Goal: Information Seeking & Learning: Learn about a topic

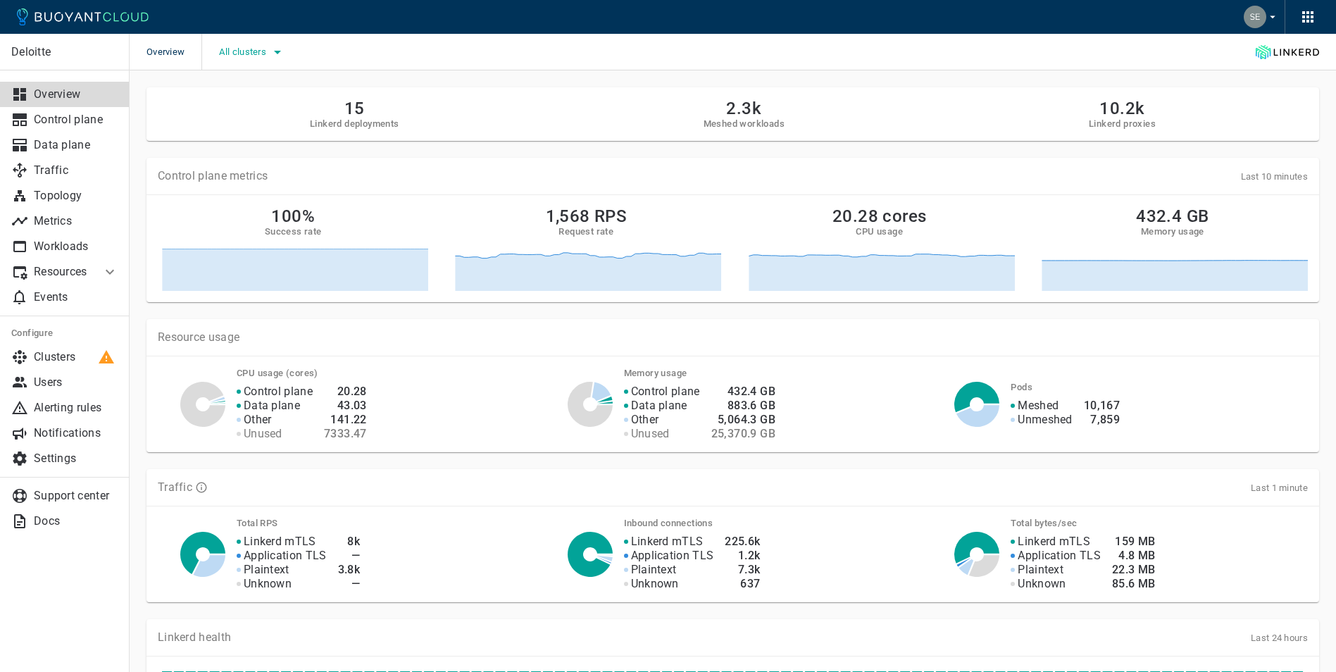
click at [280, 53] on icon "button" at bounding box center [277, 53] width 7 height 4
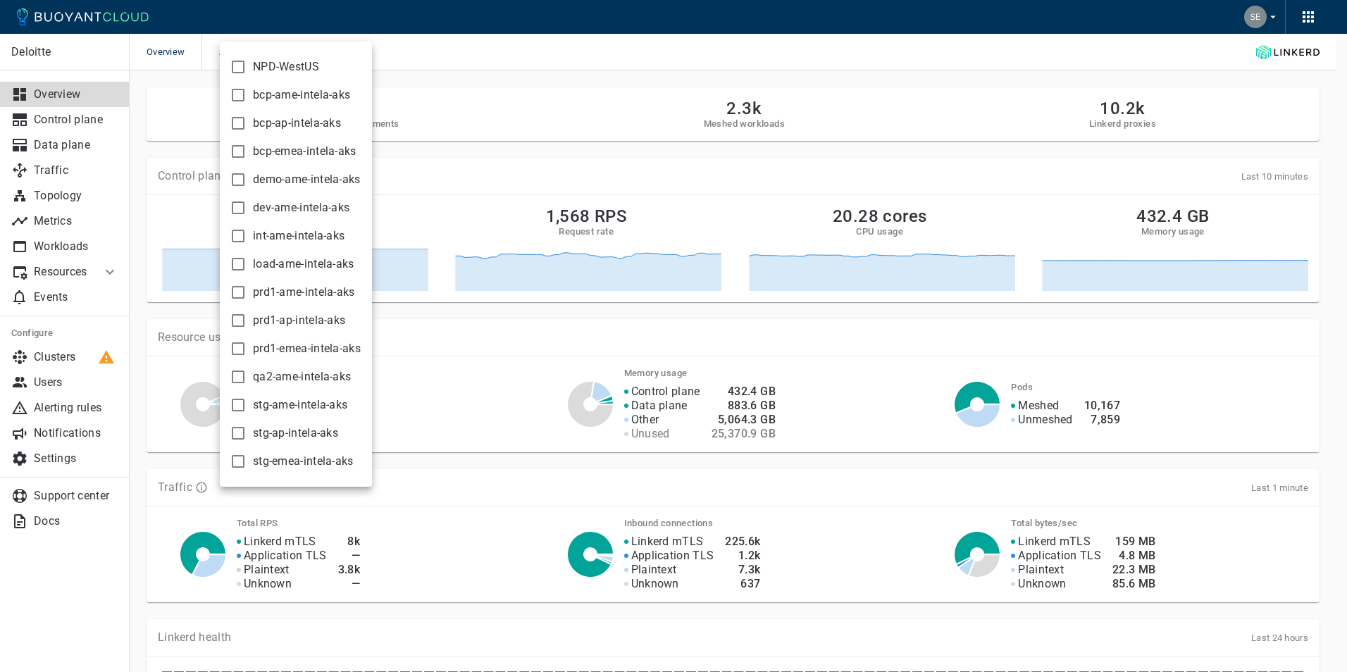
click at [230, 261] on input "load-ame-intela-aks" at bounding box center [238, 264] width 17 height 17
checkbox input "true"
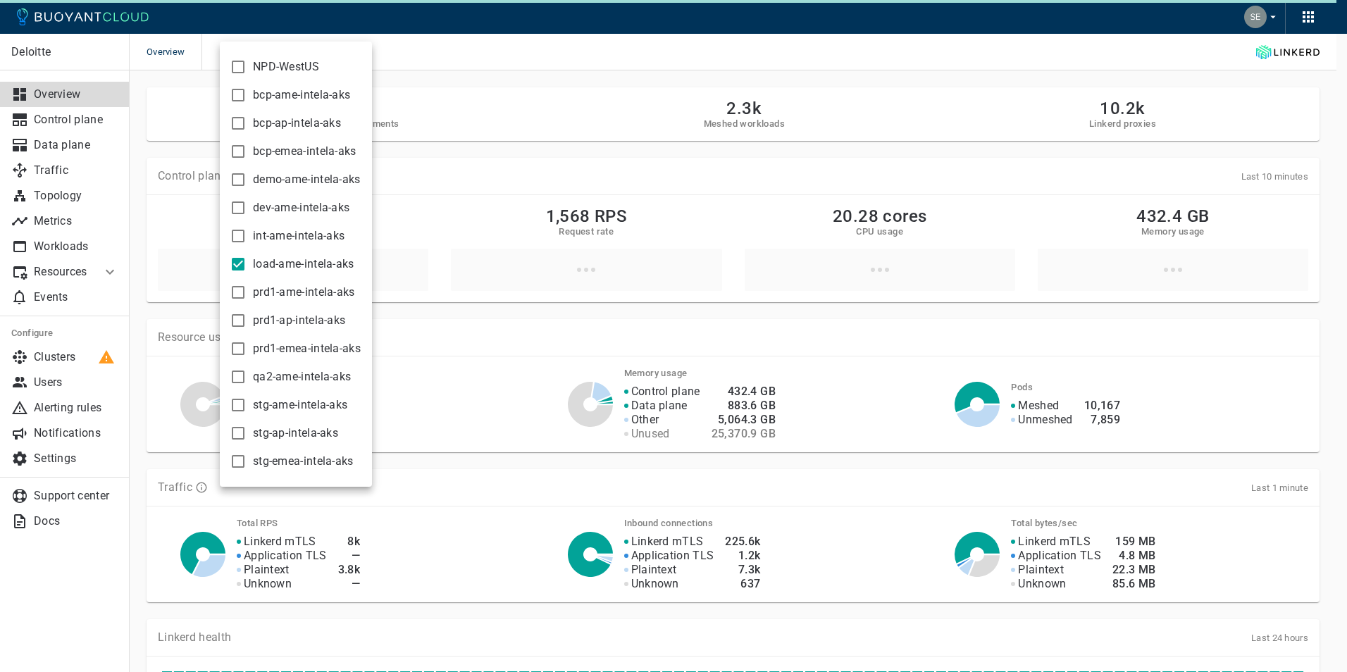
click at [566, 20] on div at bounding box center [673, 336] width 1347 height 672
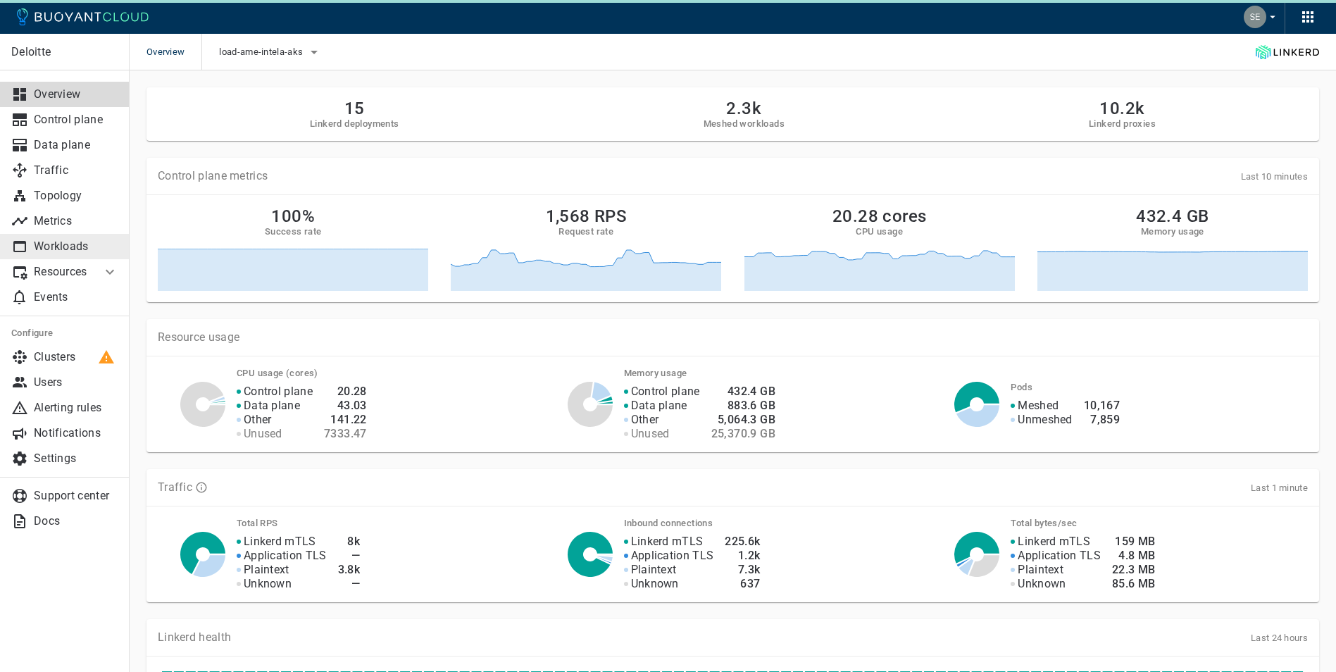
click at [78, 240] on p "Workloads" at bounding box center [76, 246] width 85 height 14
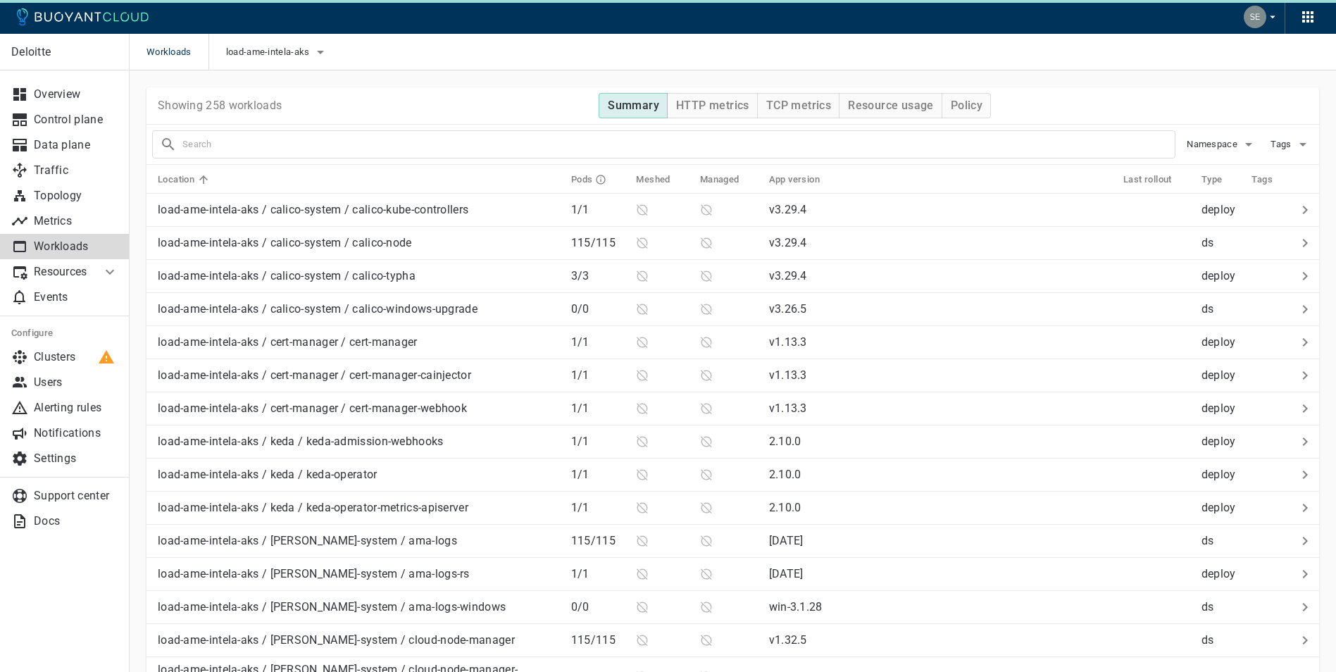
click at [270, 142] on input "text" at bounding box center [678, 145] width 992 height 20
click at [292, 154] on div "ce-api" at bounding box center [663, 144] width 1023 height 28
type input "ce-api"
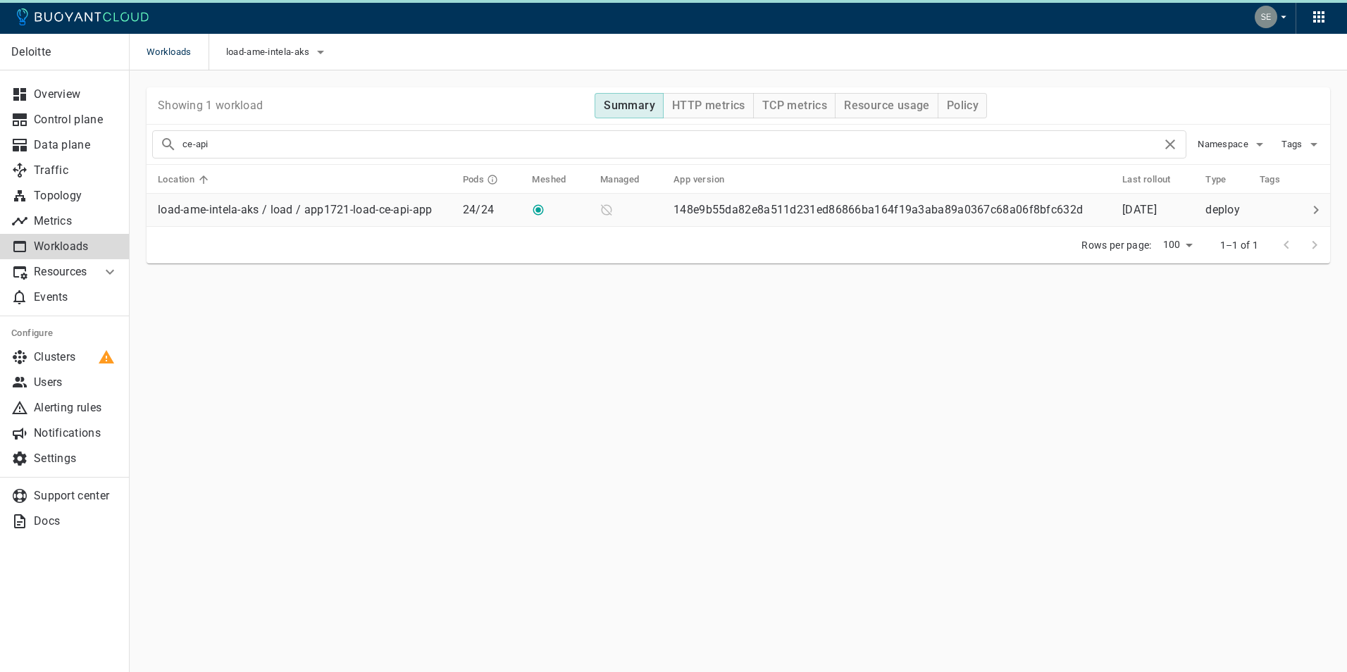
click at [301, 208] on p "load-ame-intela-aks / load / app1721-load-ce-api-app" at bounding box center [295, 210] width 275 height 14
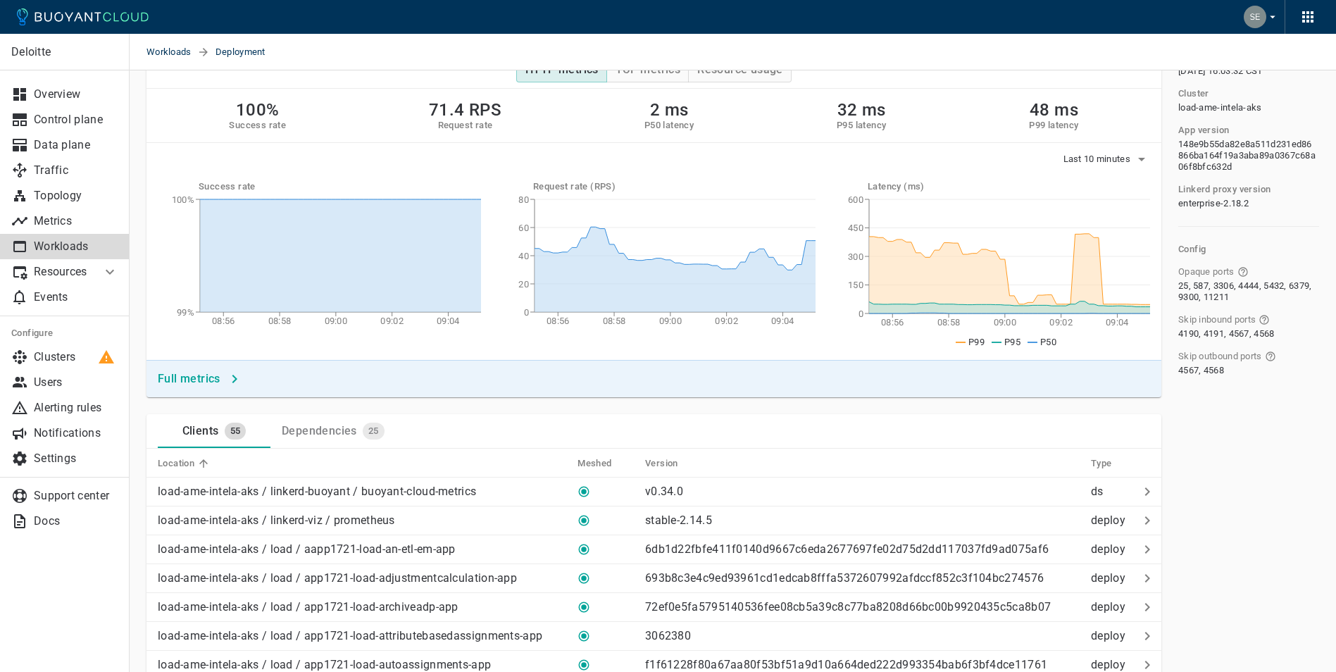
scroll to position [73, 0]
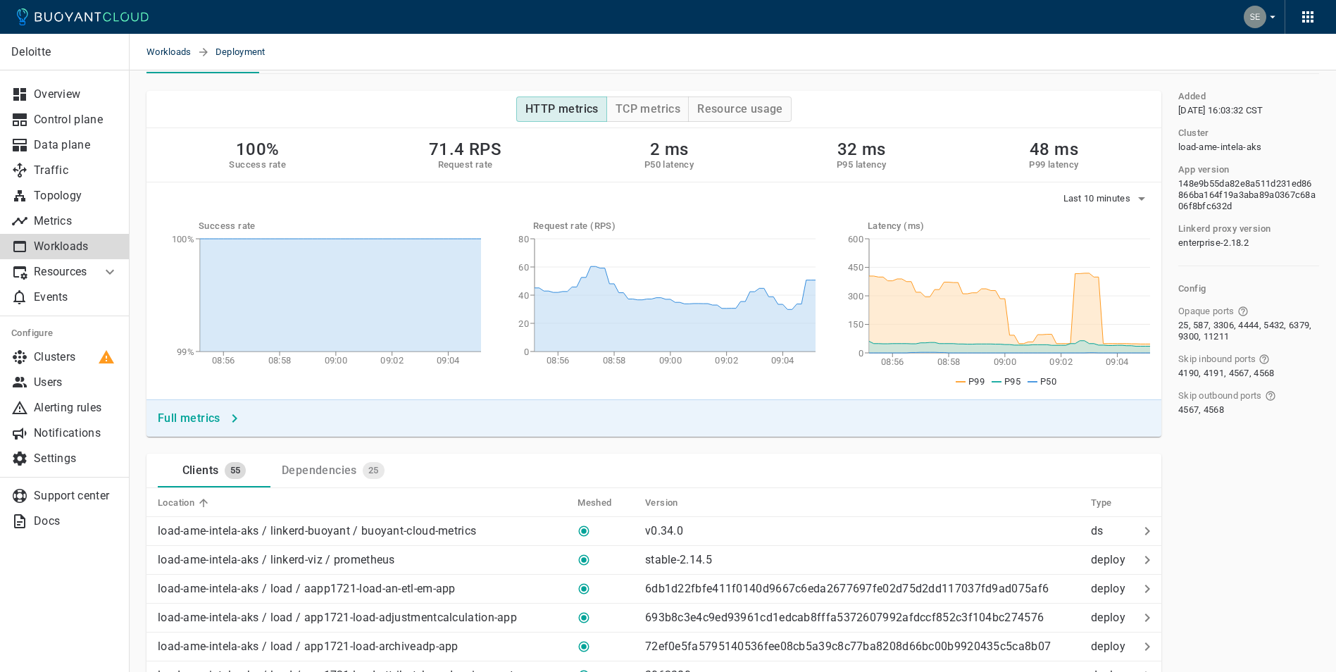
click at [188, 417] on h4 "Full metrics" at bounding box center [189, 418] width 63 height 14
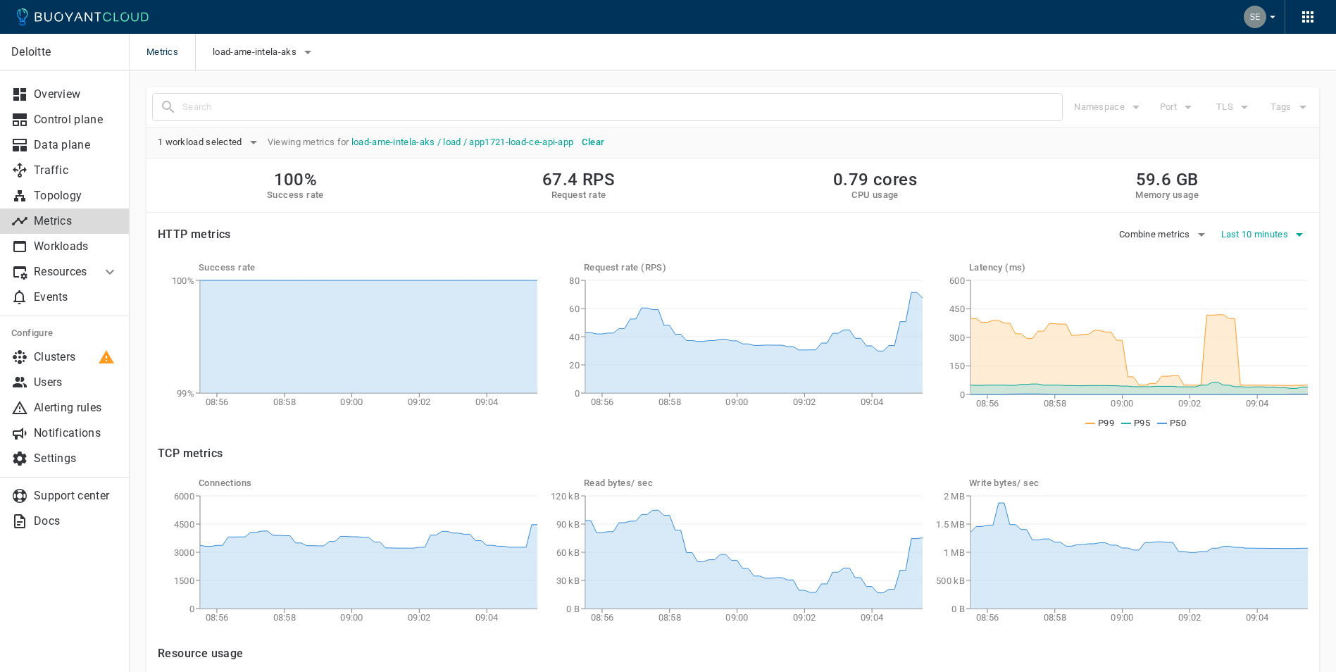
click at [1296, 232] on icon "button" at bounding box center [1299, 234] width 17 height 17
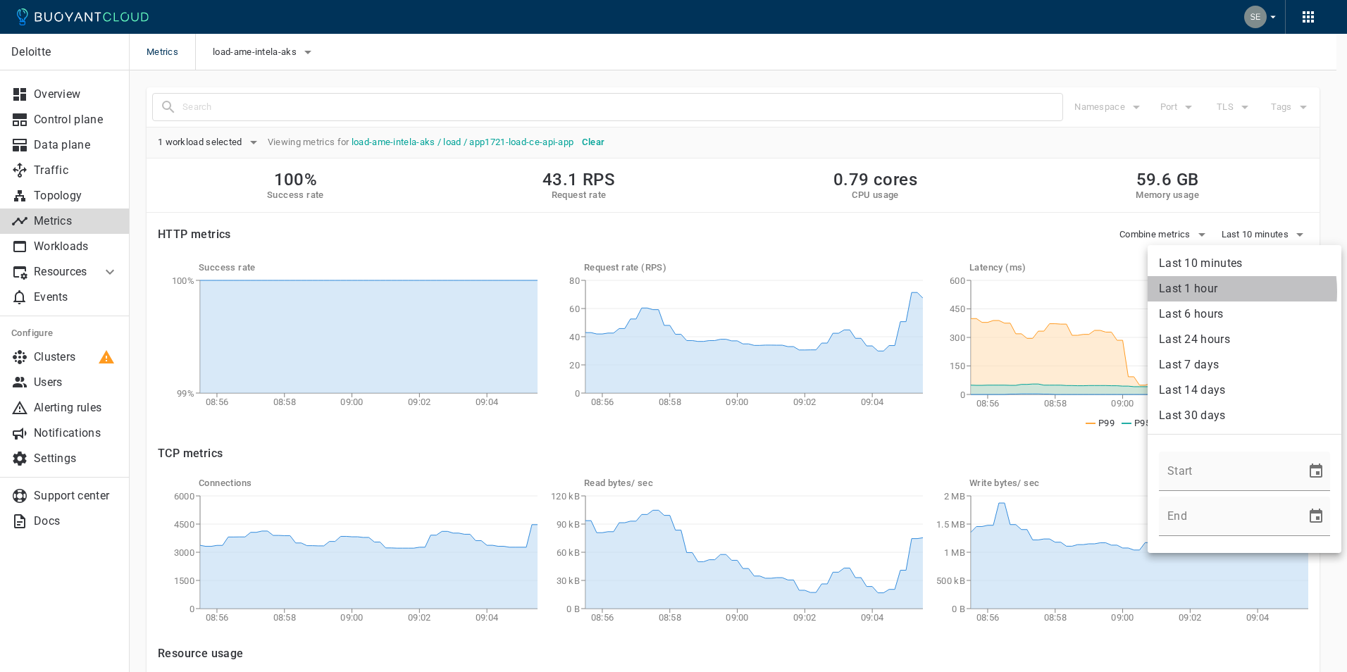
click at [1204, 292] on li "Last 1 hour" at bounding box center [1244, 288] width 194 height 25
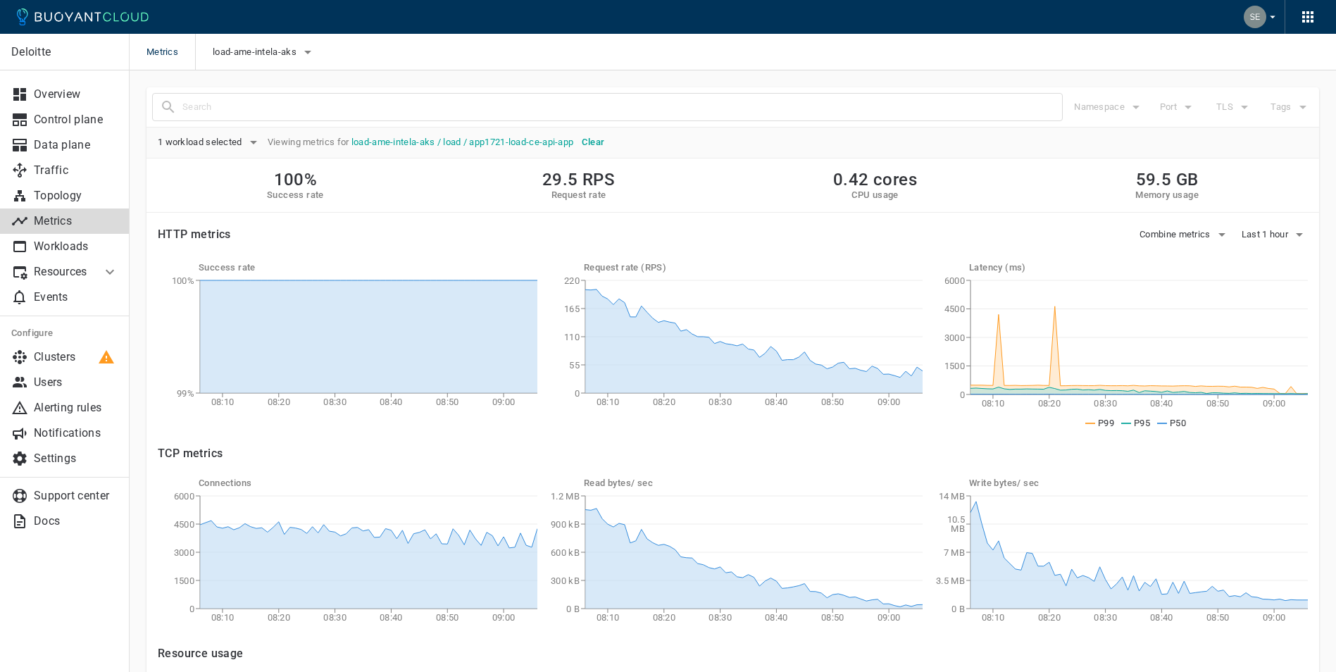
click at [1049, 217] on div "Combine metrics Last 1 hour" at bounding box center [764, 229] width 1088 height 32
click at [1295, 230] on icon "button" at bounding box center [1299, 234] width 17 height 17
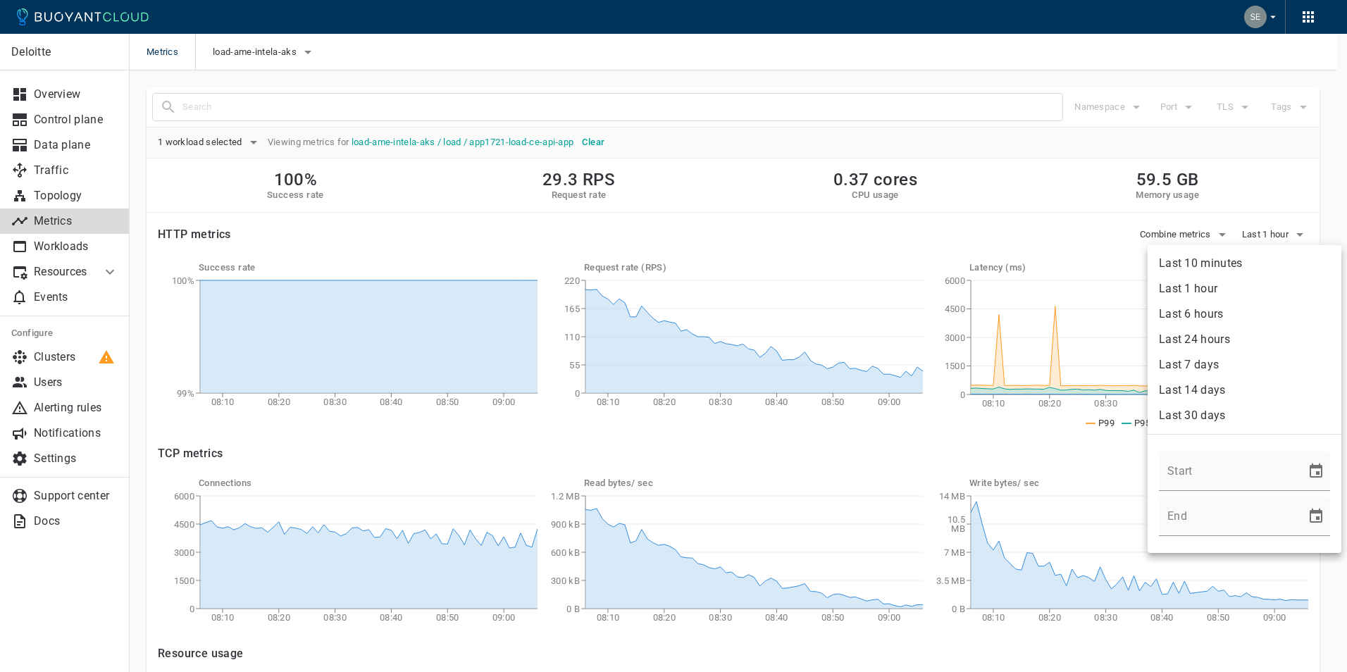
click at [934, 194] on div at bounding box center [673, 336] width 1347 height 672
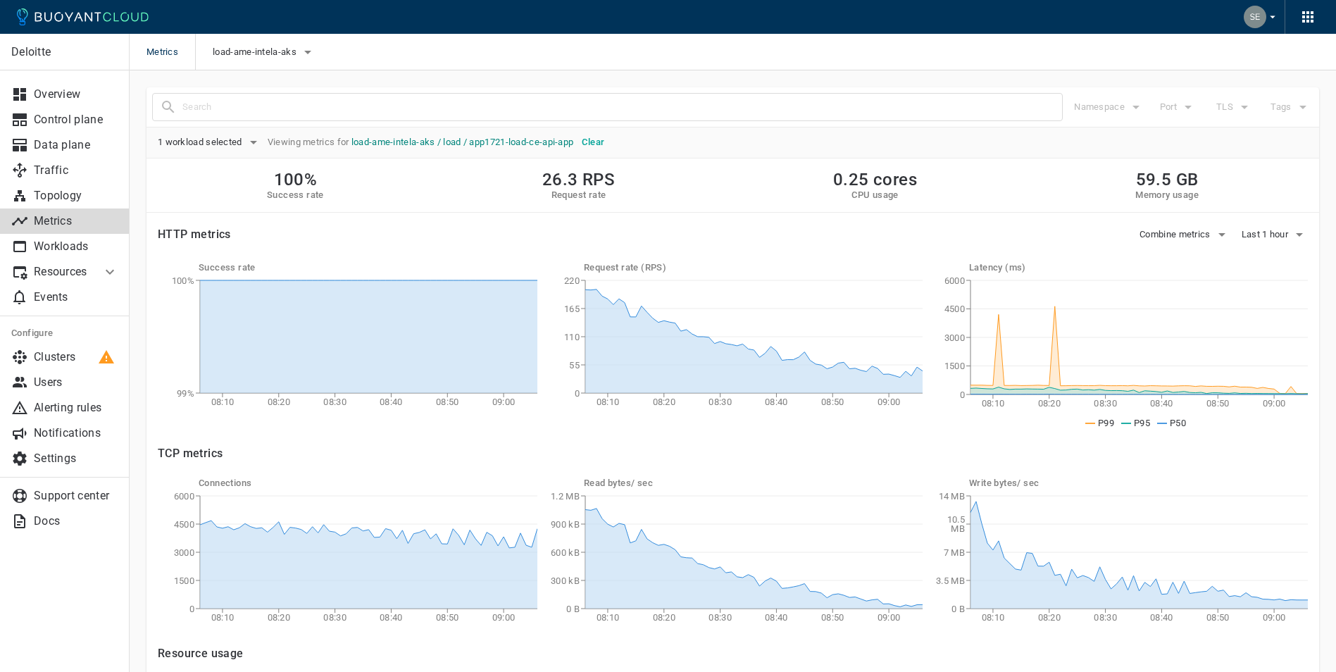
click at [415, 142] on link "load-ame-intela-aks / load / app1721-load-ce-api-app" at bounding box center [462, 142] width 223 height 11
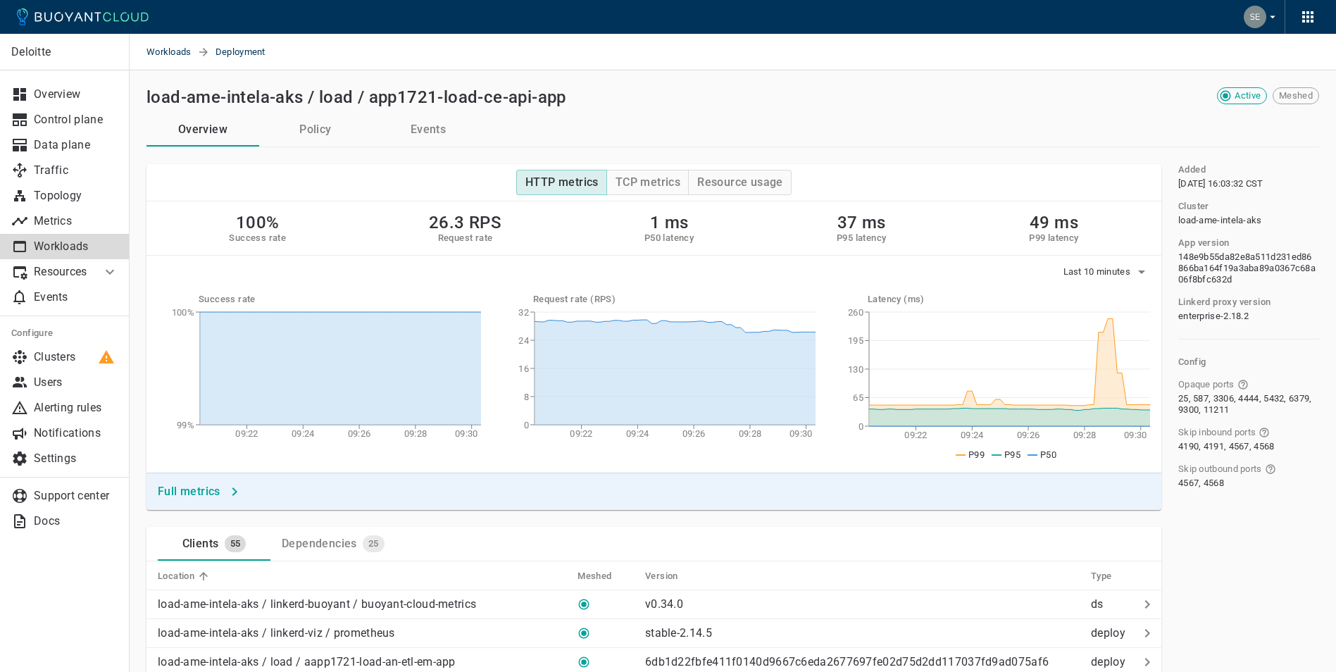
click at [52, 246] on p "Workloads" at bounding box center [76, 246] width 85 height 14
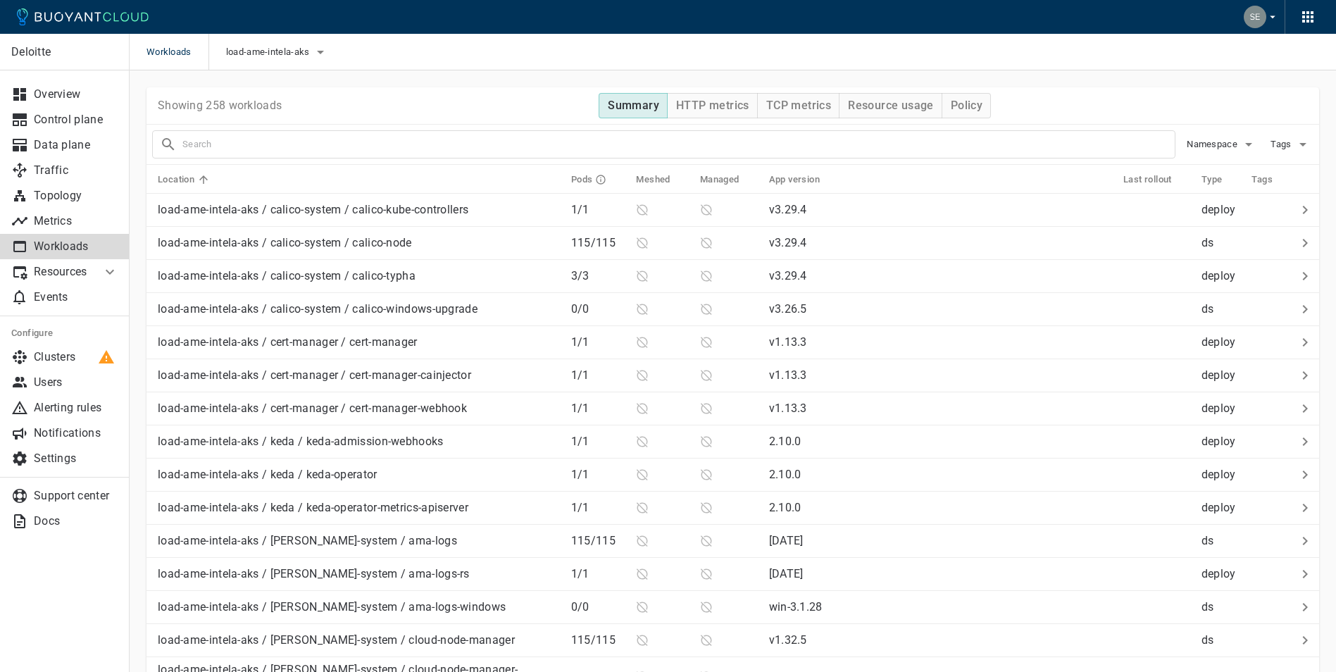
click at [255, 139] on input "text" at bounding box center [678, 145] width 992 height 20
type input "query"
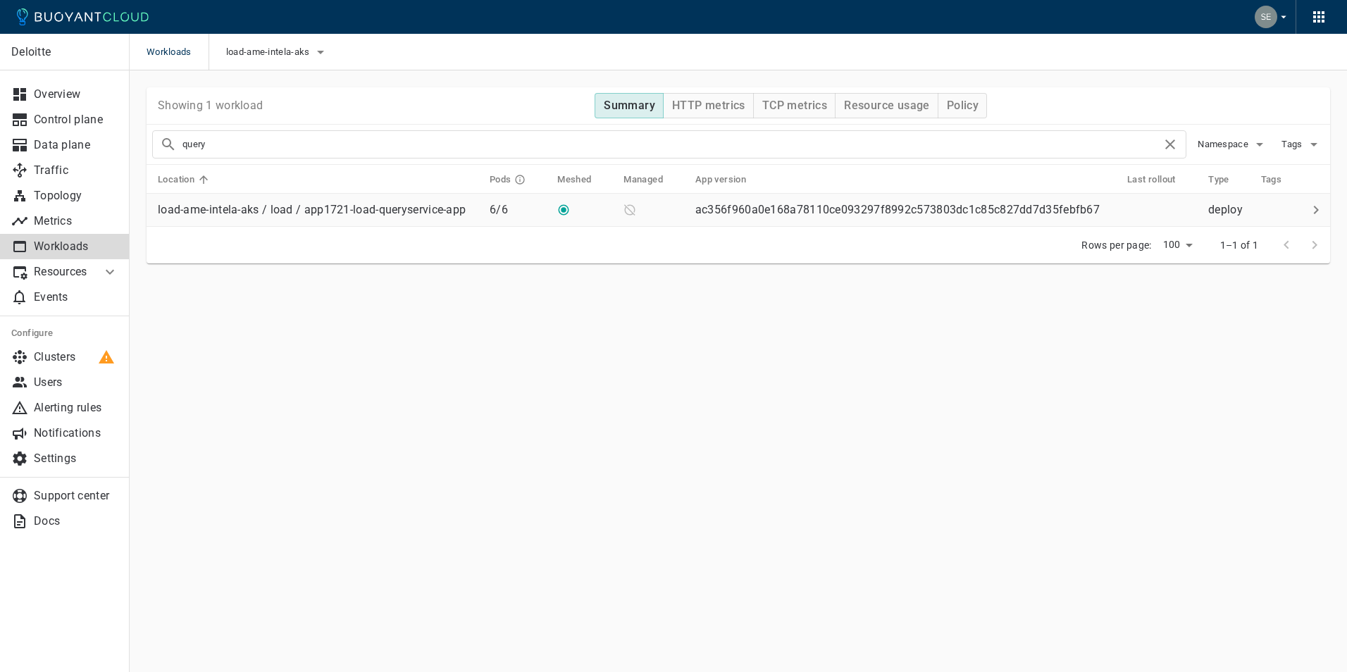
click at [442, 206] on p "load-ame-intela-aks / load / app1721-load-queryservice-app" at bounding box center [312, 210] width 308 height 14
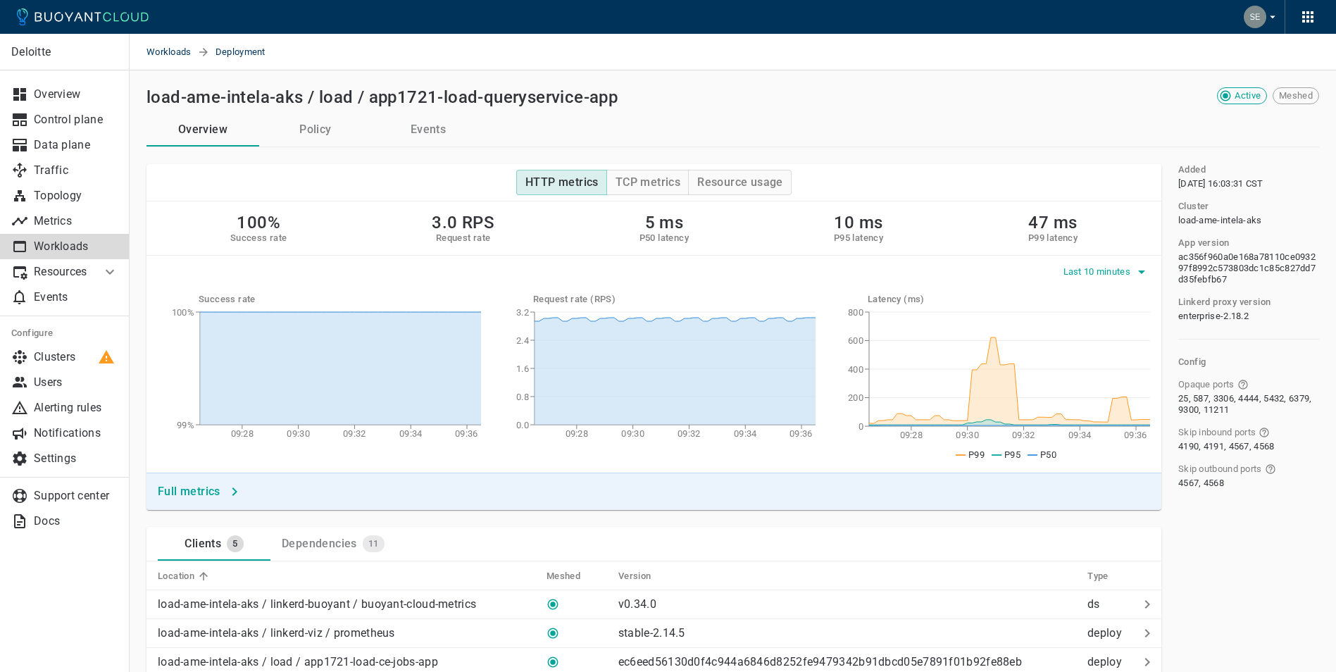
click at [1111, 270] on span "Last 10 minutes" at bounding box center [1098, 271] width 70 height 11
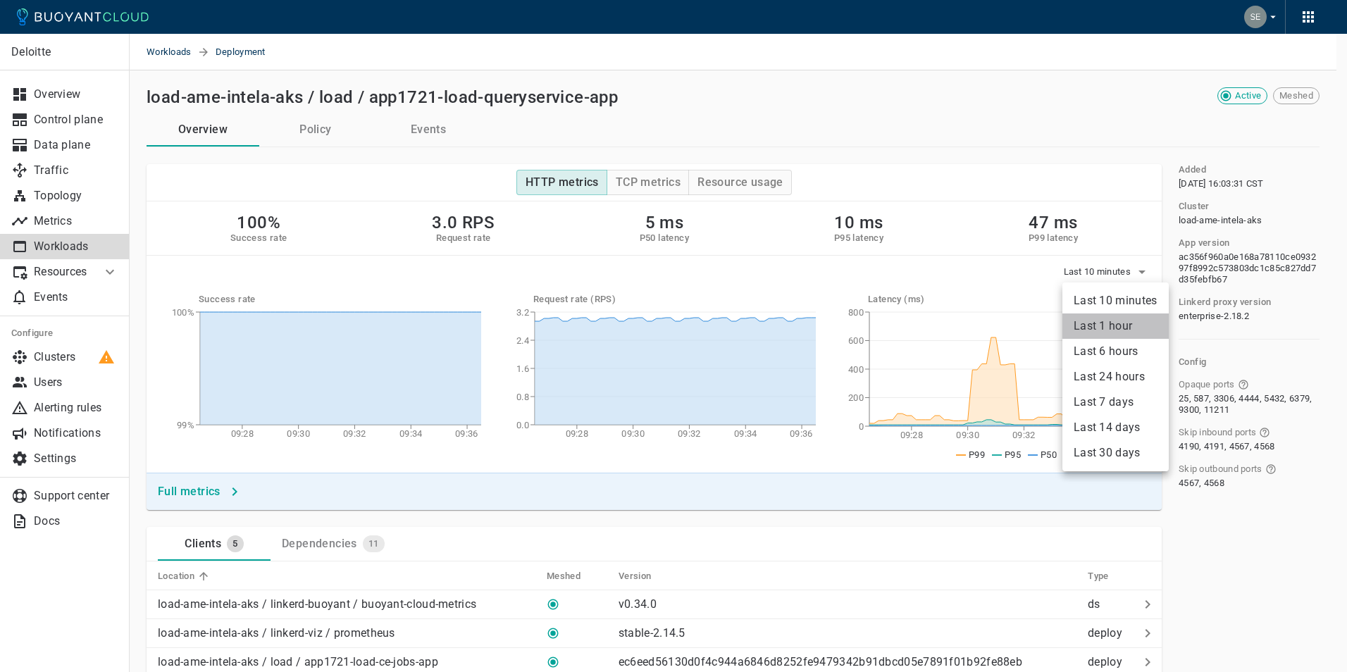
click at [1113, 326] on li "Last 1 hour" at bounding box center [1115, 325] width 106 height 25
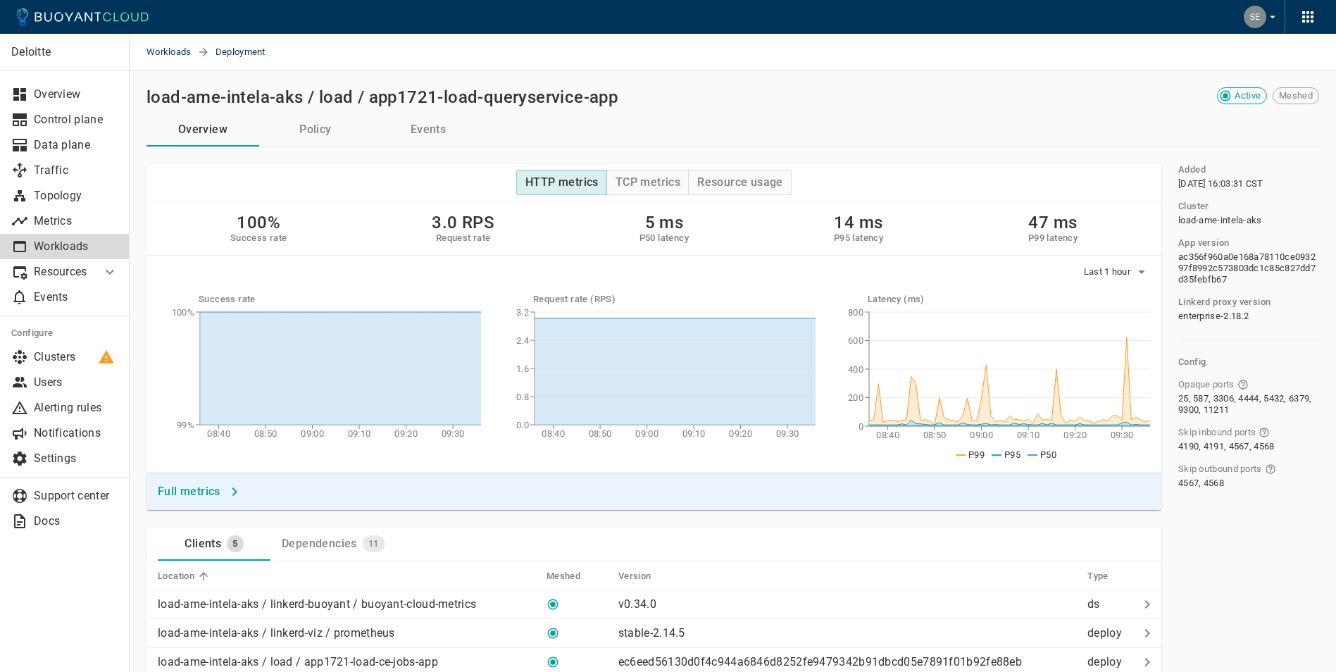
click at [206, 489] on h4 "Full metrics" at bounding box center [189, 492] width 63 height 14
